Goal: Communication & Community: Answer question/provide support

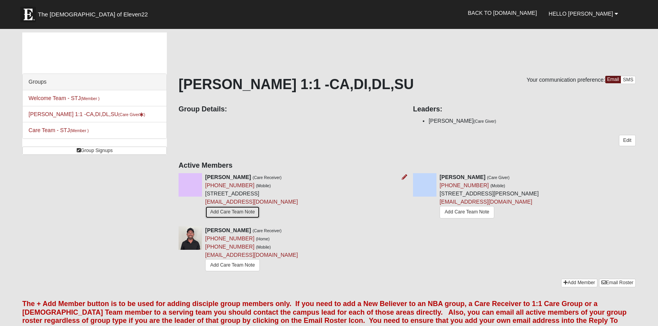
click at [234, 209] on link "Add Care Team Note" at bounding box center [232, 212] width 55 height 12
